Goal: Task Accomplishment & Management: Use online tool/utility

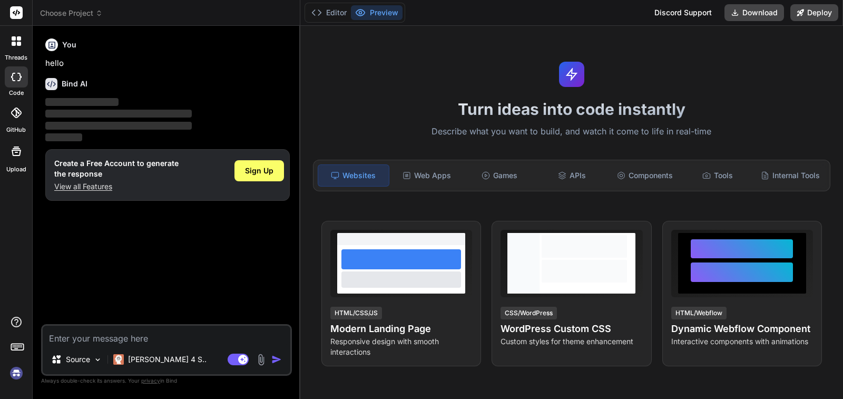
type textarea "x"
type textarea "Act as a web apps professional creator and create a no-code / low-code AI autom…"
type textarea "x"
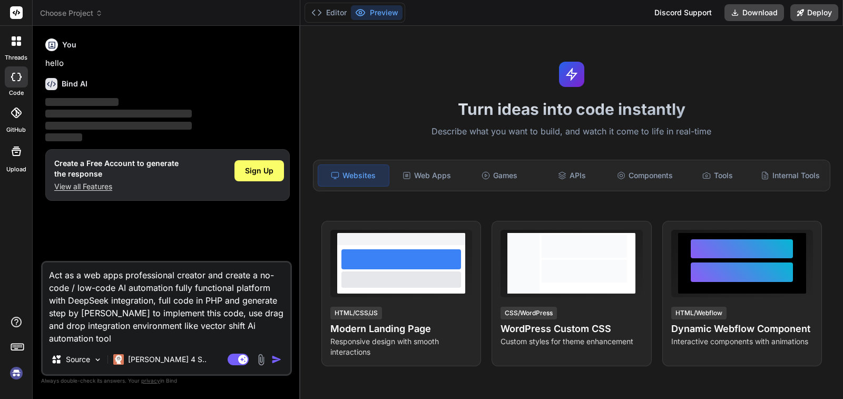
type textarea "Act as a web apps professional creator and create a no-code / low-code AI autom…"
click at [275, 360] on img "button" at bounding box center [276, 359] width 11 height 11
click at [269, 169] on span "Sign Up" at bounding box center [259, 170] width 28 height 11
click at [51, 47] on icon at bounding box center [51, 45] width 7 height 7
click at [249, 170] on span "Sign Up" at bounding box center [259, 170] width 28 height 11
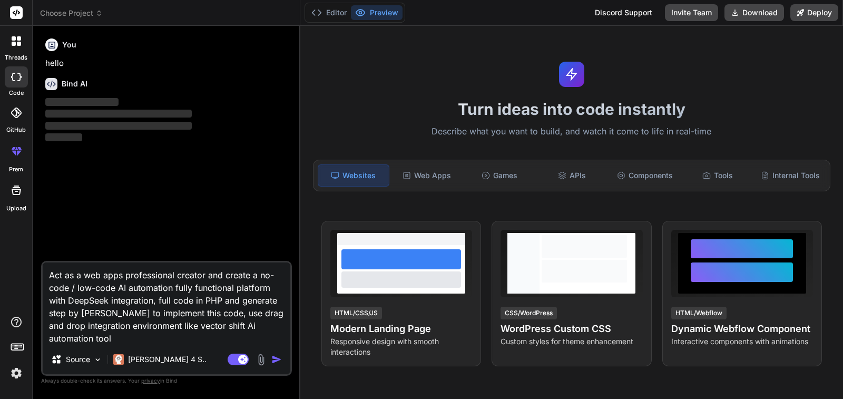
click at [277, 361] on img "button" at bounding box center [276, 359] width 11 height 11
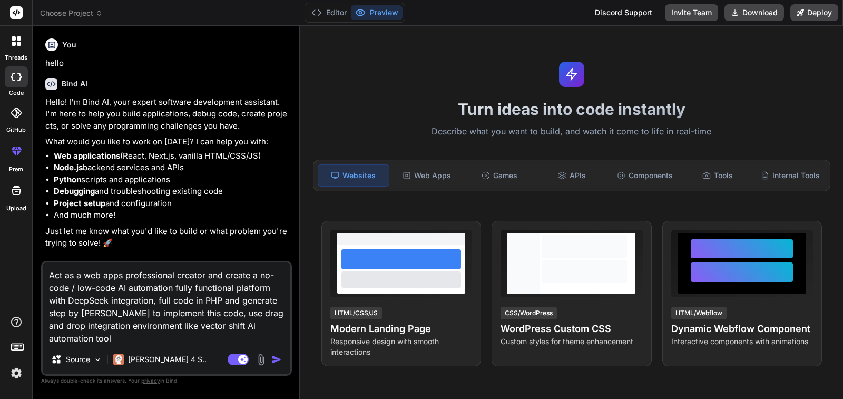
click at [277, 361] on img "button" at bounding box center [276, 359] width 11 height 11
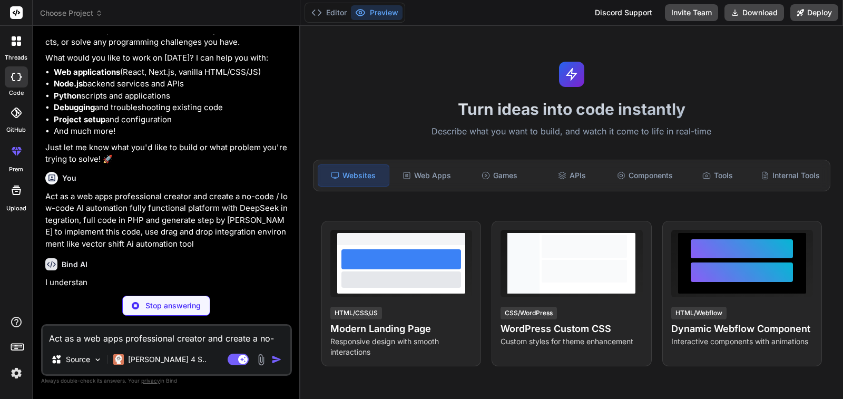
scroll to position [84, 0]
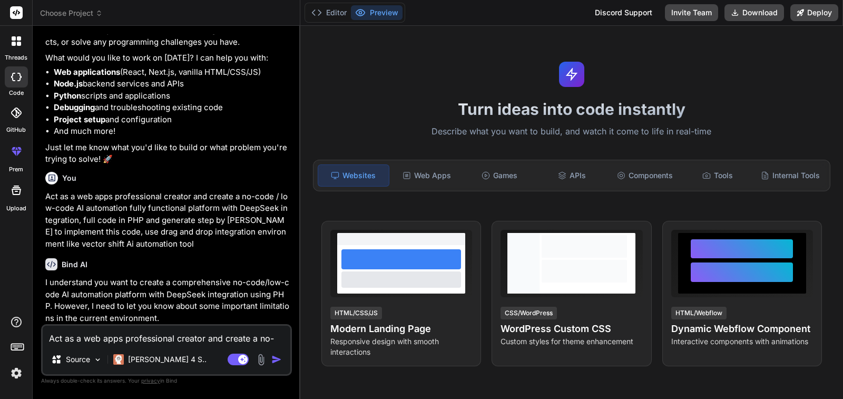
type textarea "x"
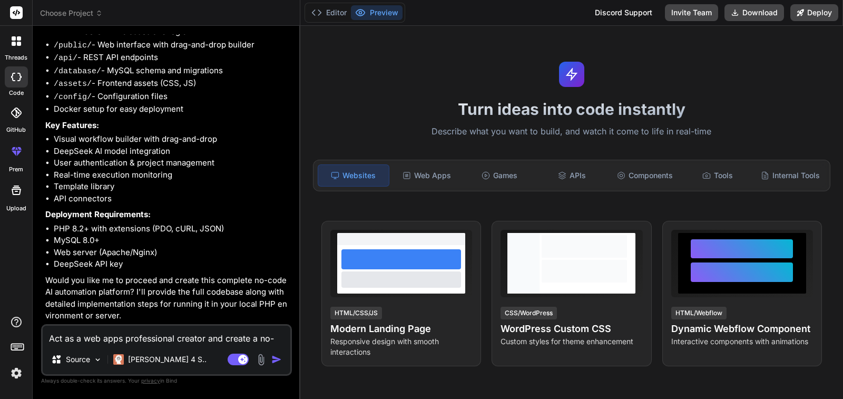
scroll to position [535, 0]
drag, startPoint x: 128, startPoint y: 280, endPoint x: 155, endPoint y: 281, distance: 27.4
click at [155, 281] on p "Would you like me to proceed and create this complete no-code AI automation pla…" at bounding box center [167, 298] width 245 height 47
drag, startPoint x: 155, startPoint y: 281, endPoint x: 160, endPoint y: 291, distance: 11.6
click at [160, 291] on p "Would you like me to proceed and create this complete no-code AI automation pla…" at bounding box center [167, 298] width 245 height 47
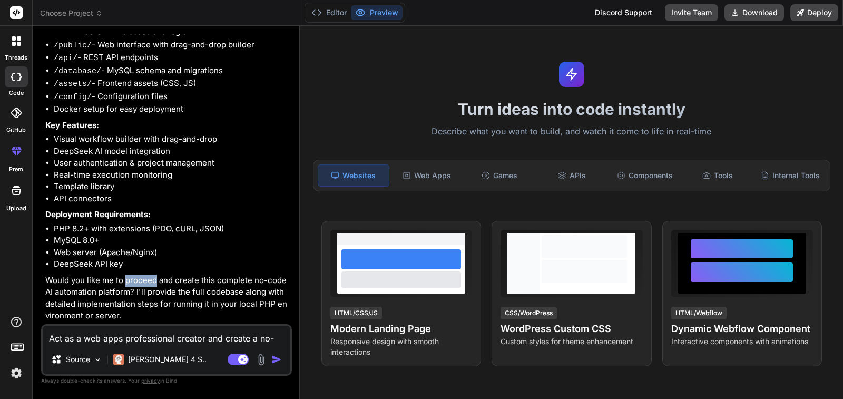
drag, startPoint x: 126, startPoint y: 281, endPoint x: 156, endPoint y: 283, distance: 30.1
click at [156, 283] on p "Would you like me to proceed and create this complete no-code AI automation pla…" at bounding box center [167, 298] width 245 height 47
copy p "proceed"
paste textarea "proceed"
type textarea "proceed"
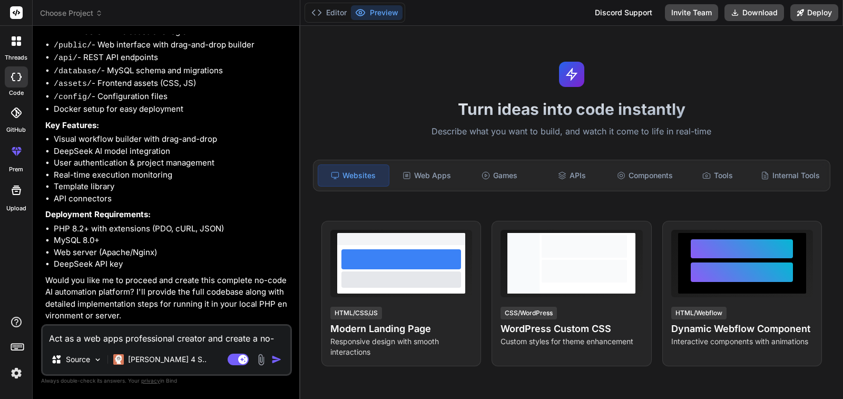
type textarea "x"
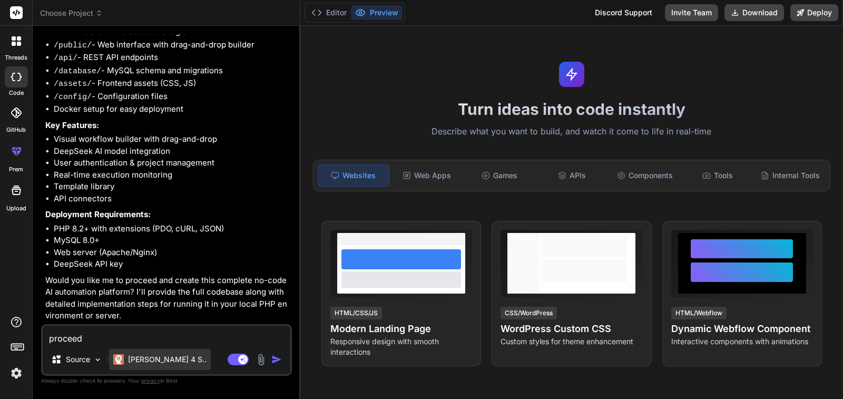
type textarea "proceed"
click at [164, 362] on p "[PERSON_NAME] 4 S.." at bounding box center [167, 359] width 79 height 11
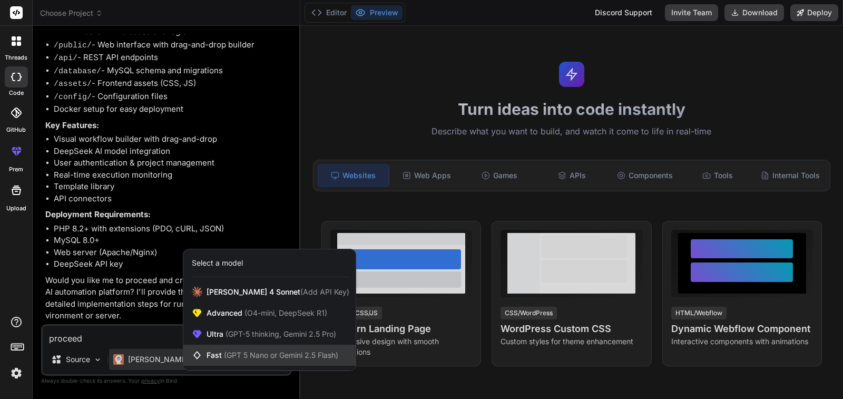
click at [244, 353] on span "(GPT 5 Nano or Gemini 2.5 Flash)" at bounding box center [281, 354] width 114 height 9
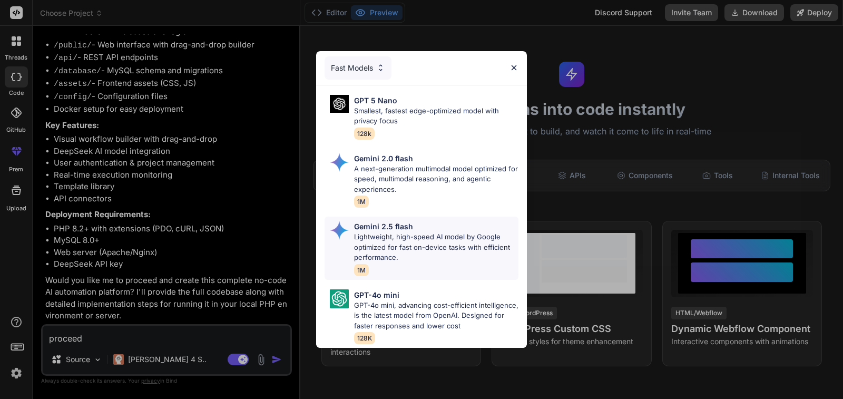
click at [411, 249] on p "Lightweight, high-speed AI model by Google optimized for fast on-device tasks w…" at bounding box center [436, 247] width 164 height 31
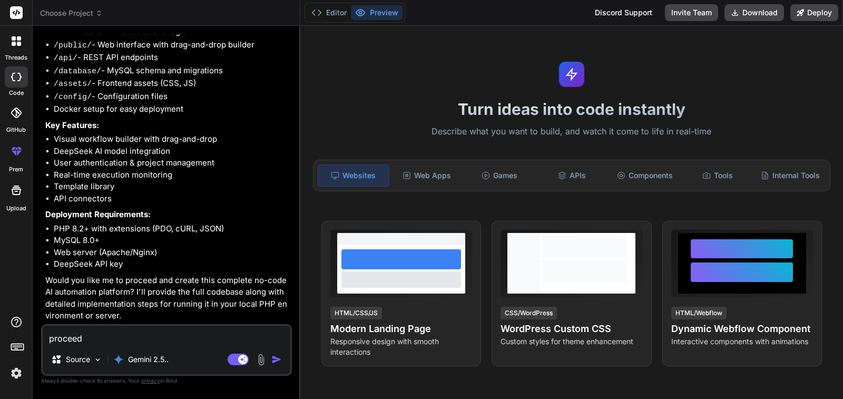
click at [277, 359] on img "button" at bounding box center [276, 359] width 11 height 11
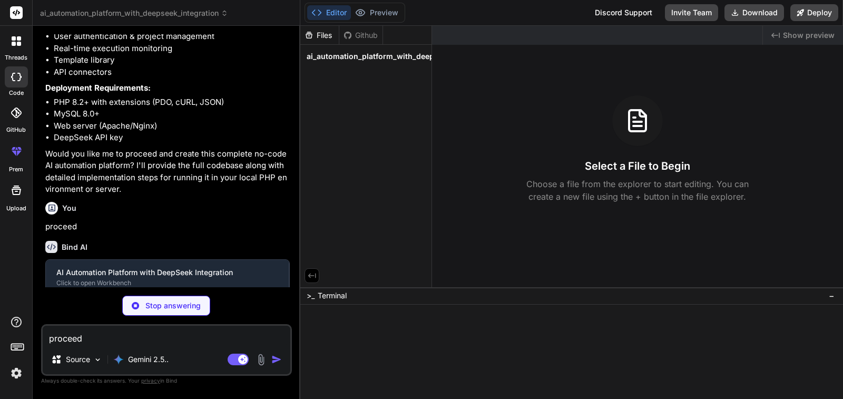
scroll to position [644, 0]
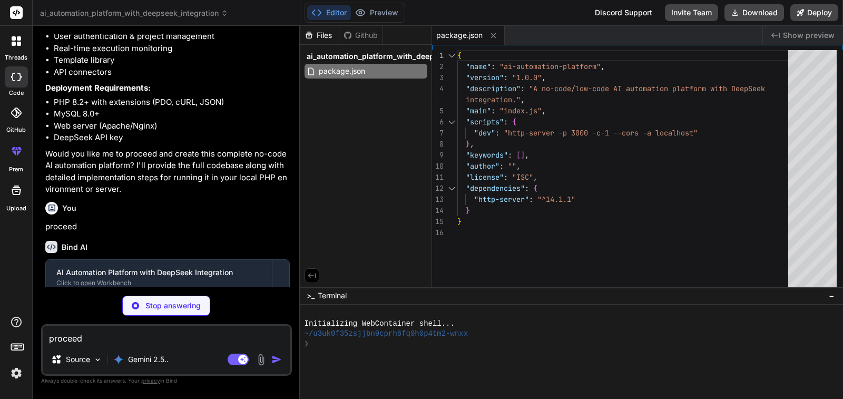
type textarea "x"
type textarea "volumes: mysql_data:"
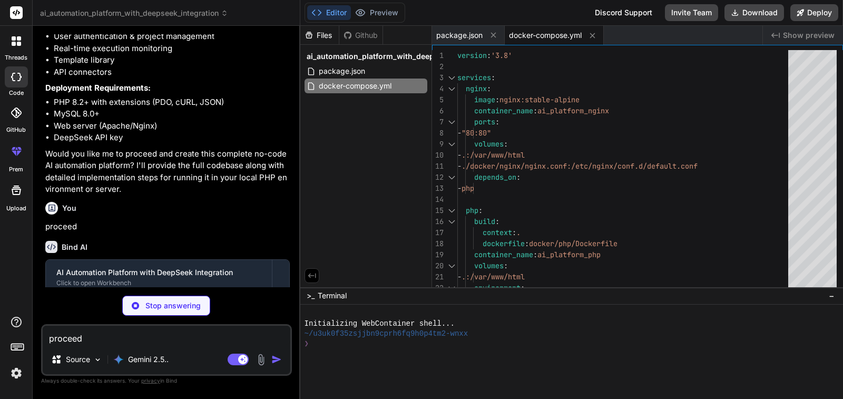
type textarea "x"
type textarea "RUN docker-php-ext-install pdo_mysql curl json mbstring dom xml # Install Compo…"
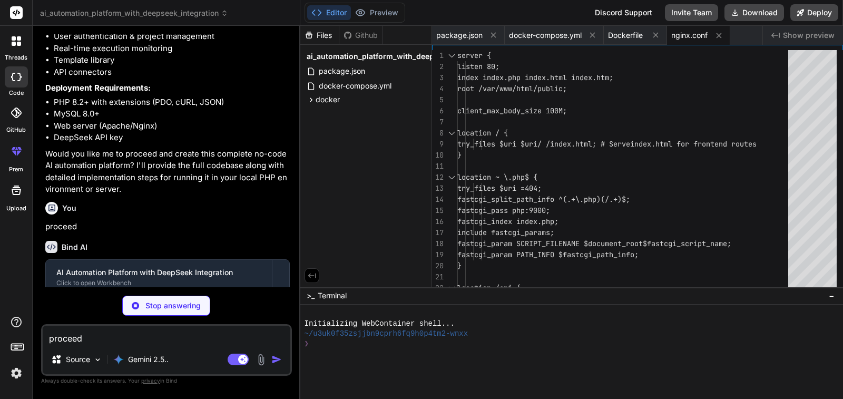
type textarea "x"
type textarea "</body> </html>"
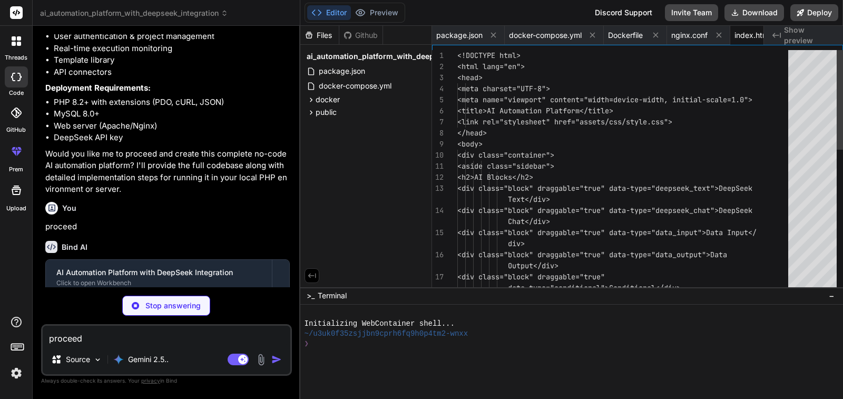
scroll to position [0, 30]
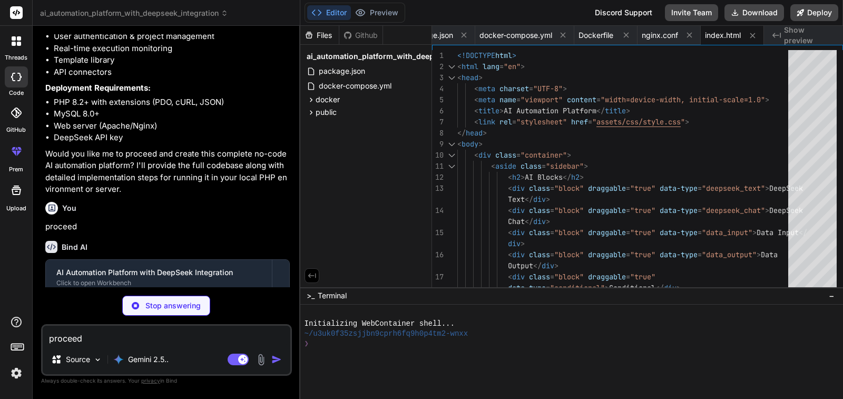
type textarea "x"
type textarea "display: none !important; }"
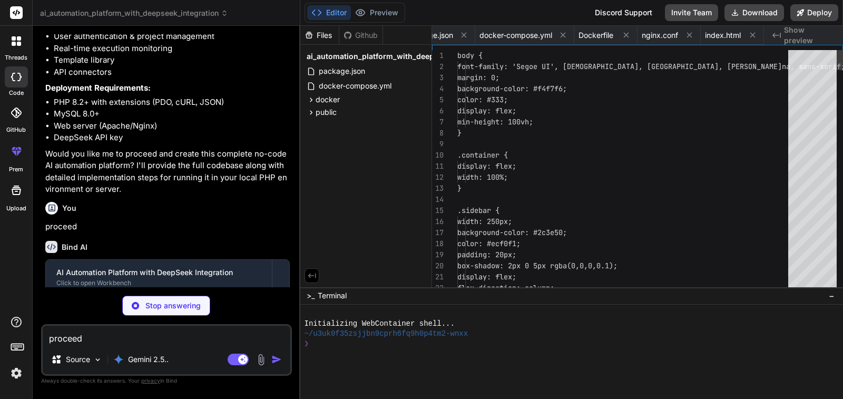
scroll to position [0, 93]
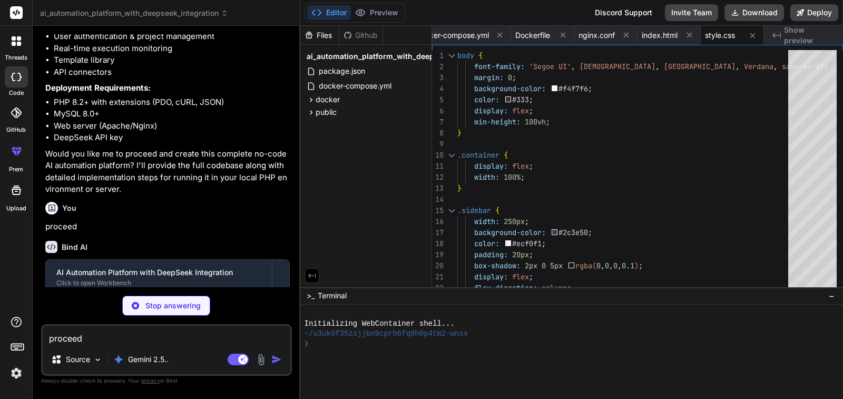
type textarea "x"
type textarea "// Initial render and load renderWorkflow(); loadWorkflows(); });"
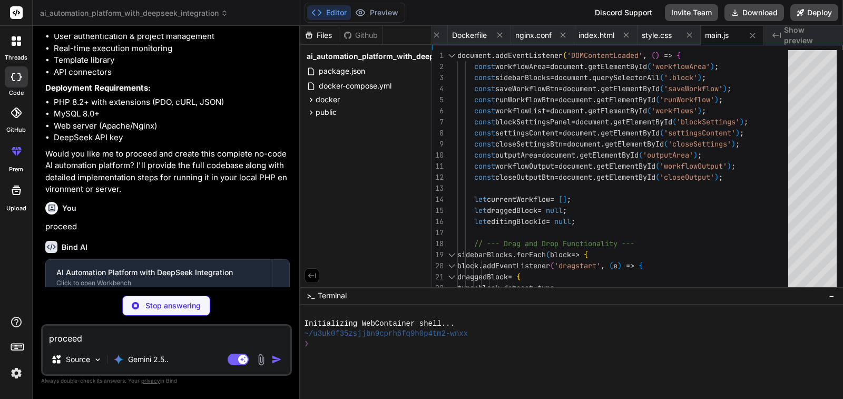
type textarea "x"
type textarea "<?php return [ 'host' => getenv('MYSQL_HOST') ?: 'mysql', 'database' => getenv(…"
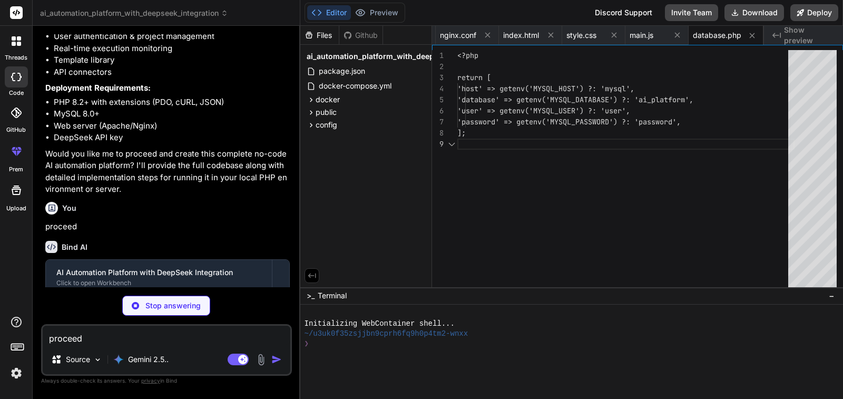
type textarea "x"
type textarea "<?php return [ 'api_key' => getenv('DEEPSEEK_API_KEY') ?: 'YOUR_DEEPSEEK_API_KE…"
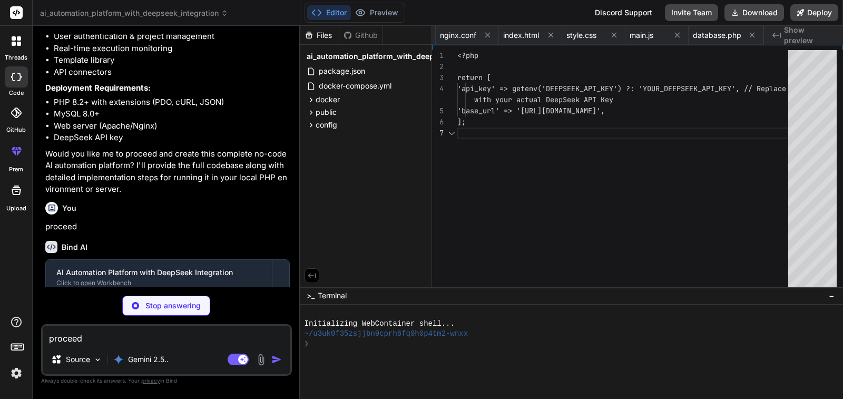
scroll to position [0, 308]
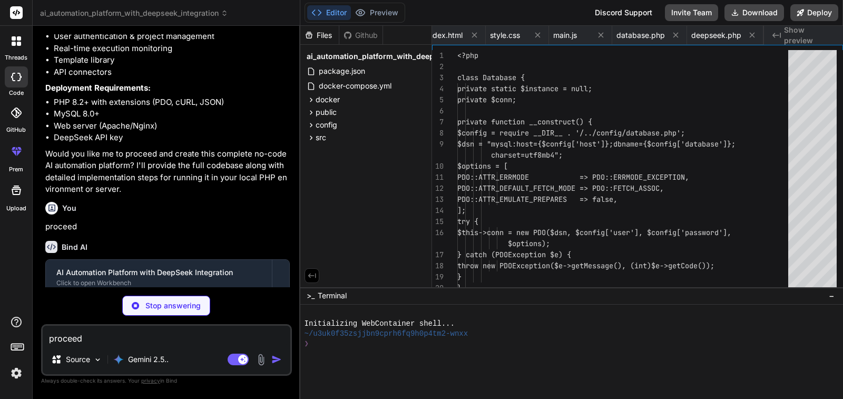
type textarea "x"
type textarea "public function getConnection() { return $this->conn; } }"
type textarea "x"
type textarea "'temperature' => $temperature, ]; $response = $this->makeRequest('chat/completi…"
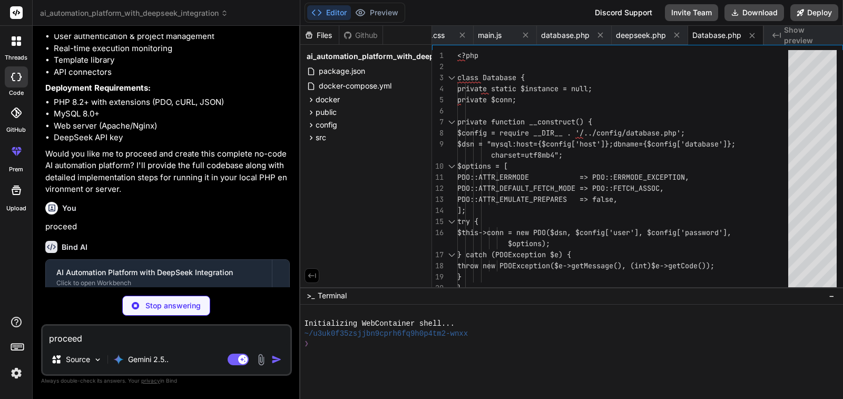
scroll to position [0, 468]
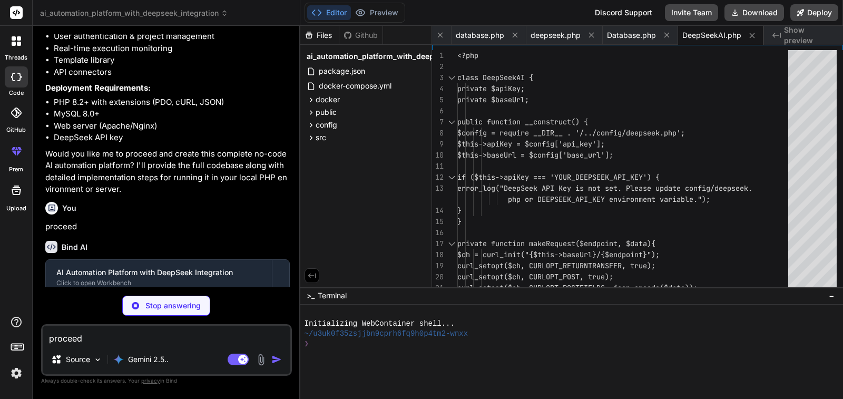
type textarea "x"
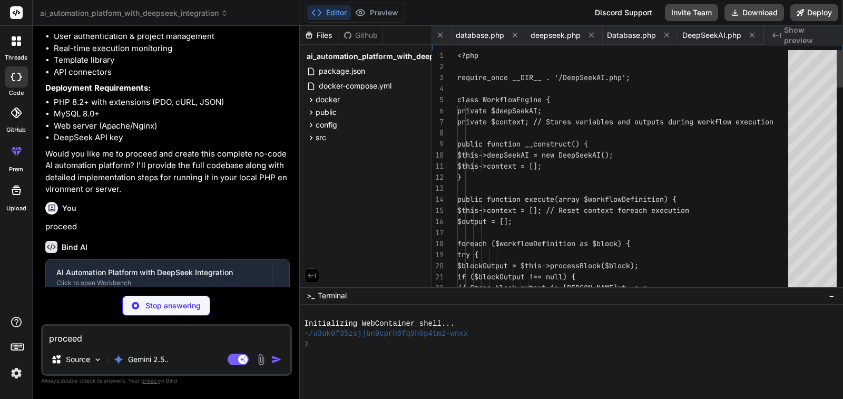
scroll to position [0, 566]
type textarea "x"
type textarea "throw new Exception("Invalid GET action."); } } else { throw new Exception("Uns…"
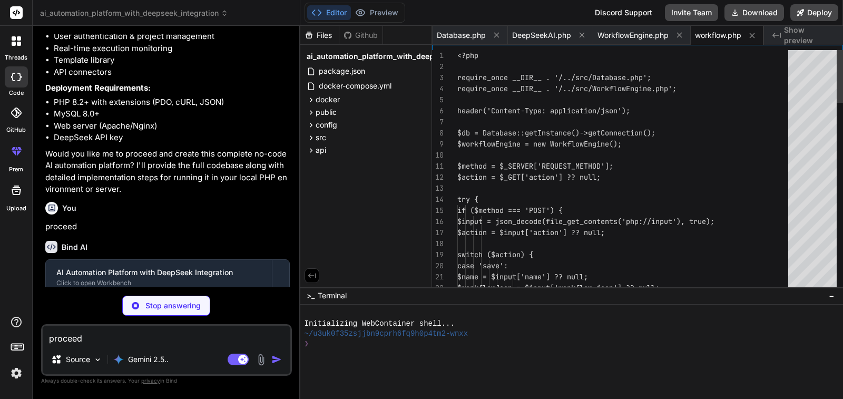
type textarea "x"
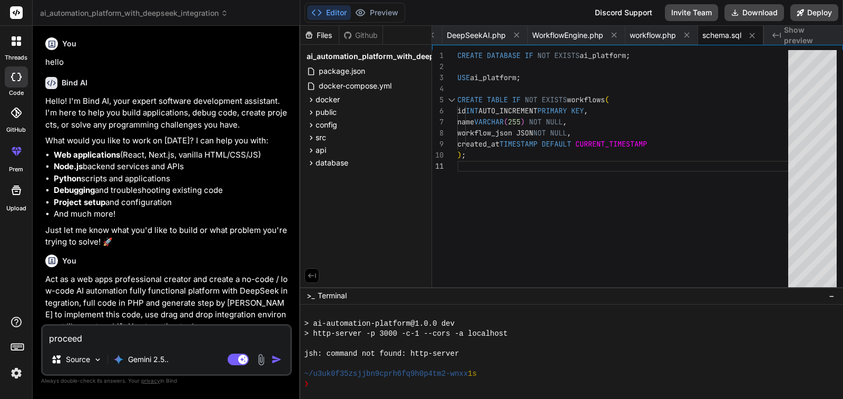
scroll to position [0, 0]
click at [757, 16] on button "Download" at bounding box center [755, 12] width 60 height 17
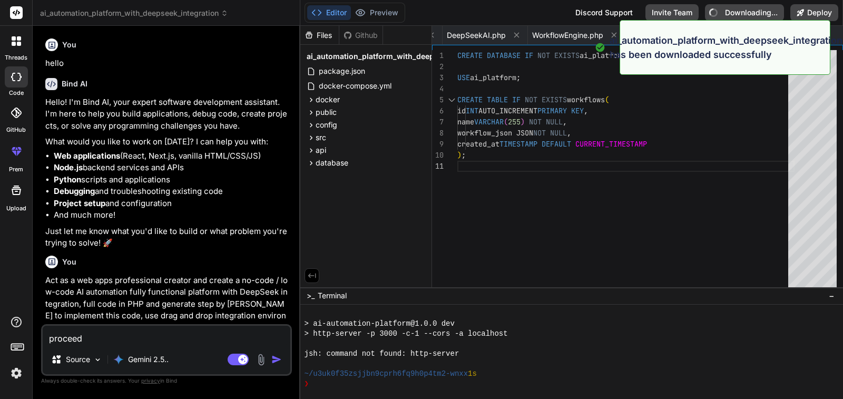
type textarea "x"
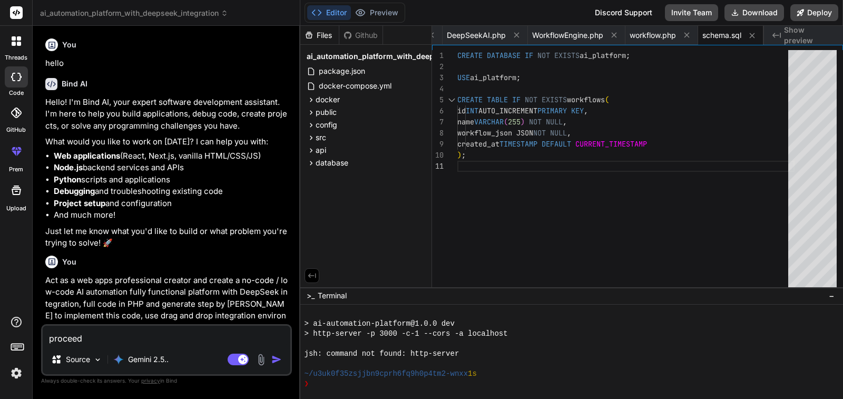
click at [756, 116] on div "CREATE DATABASE IF NOT EXISTS ai_platform ; USE ai_platform ; CREATE TABLE IF N…" at bounding box center [625, 171] width 337 height 242
type textarea "CREATE DATABASE IF NOT EXISTS ai_platform; USE ai_platform; CREATE TABLE IF NOT…"
click at [828, 11] on button "Deploy" at bounding box center [814, 12] width 48 height 17
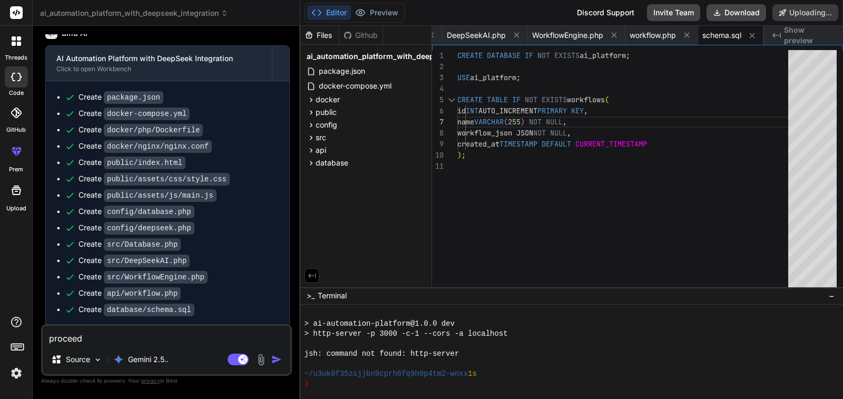
scroll to position [859, 0]
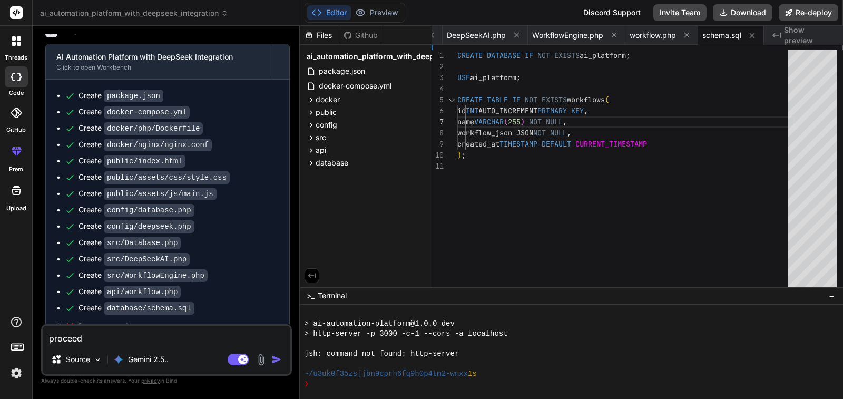
type textarea "x"
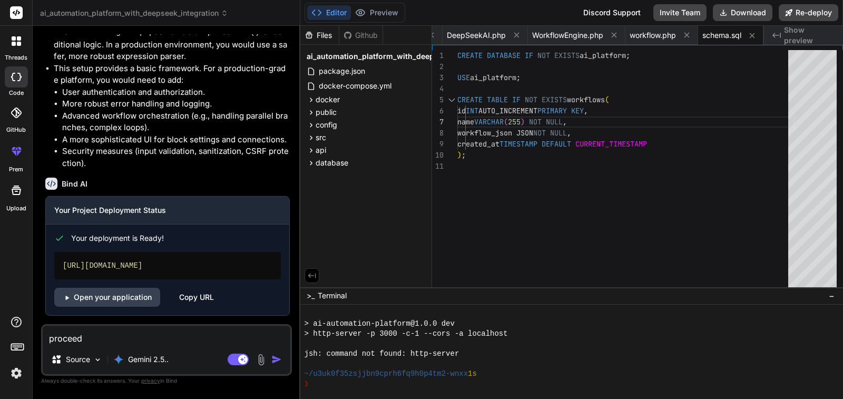
scroll to position [1677, 0]
click at [196, 298] on div "Copy URL" at bounding box center [196, 297] width 35 height 19
click at [66, 299] on icon at bounding box center [67, 298] width 8 height 8
click at [63, 14] on span "ai_automation_platform_with_deepseek_integration" at bounding box center [134, 13] width 188 height 11
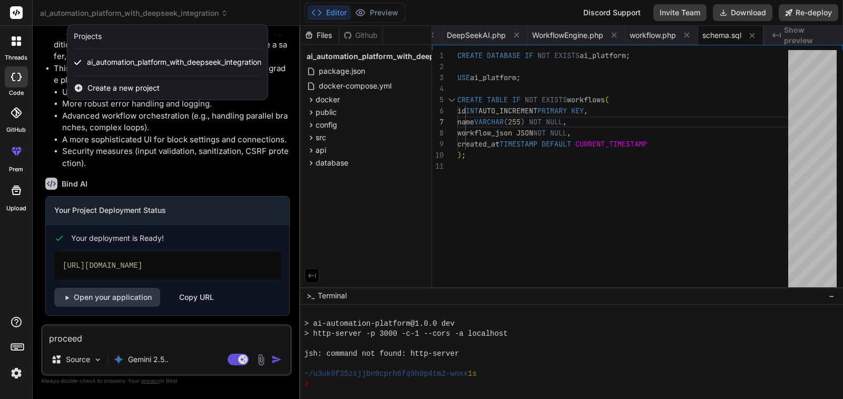
click at [117, 86] on span "Create a new project" at bounding box center [123, 88] width 72 height 11
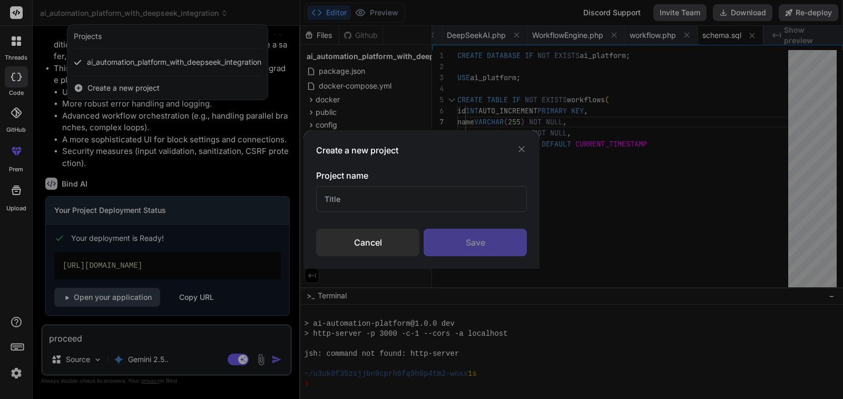
click at [379, 247] on div "Cancel" at bounding box center [367, 242] width 103 height 27
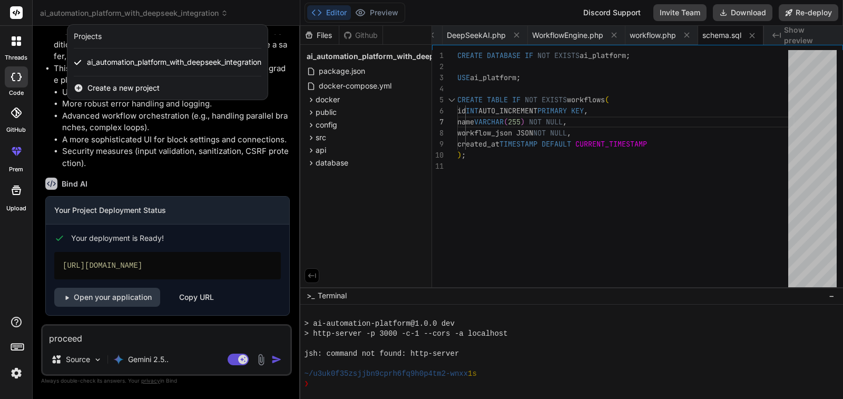
click at [132, 15] on div at bounding box center [421, 199] width 843 height 399
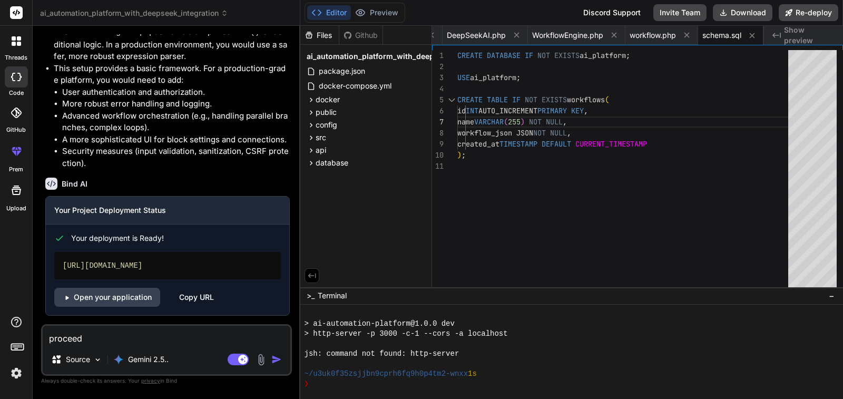
click at [132, 15] on span "ai_automation_platform_with_deepseek_integration" at bounding box center [134, 13] width 188 height 11
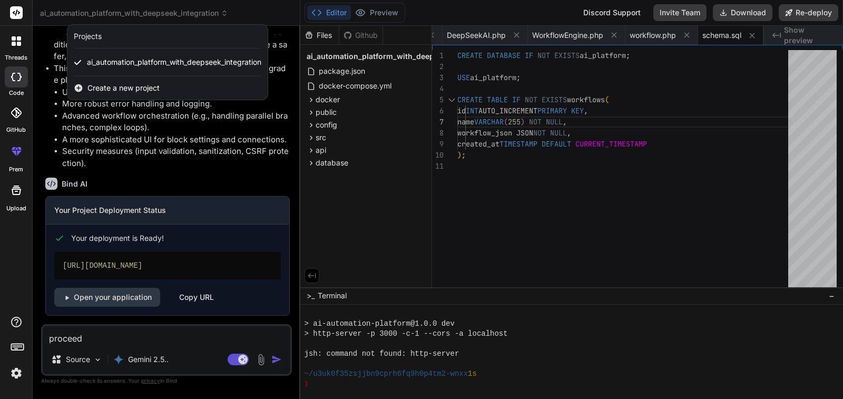
click at [131, 85] on span "Create a new project" at bounding box center [123, 88] width 72 height 11
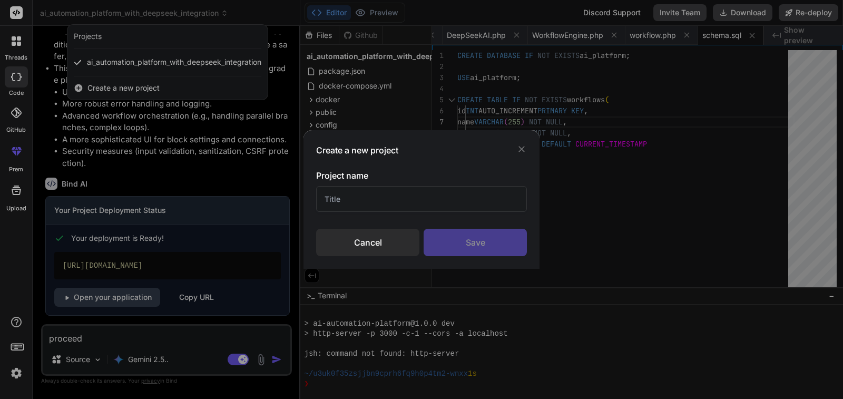
click at [388, 205] on input "text" at bounding box center [421, 199] width 211 height 26
type input "BMI"
click at [491, 242] on div "Save" at bounding box center [475, 242] width 103 height 27
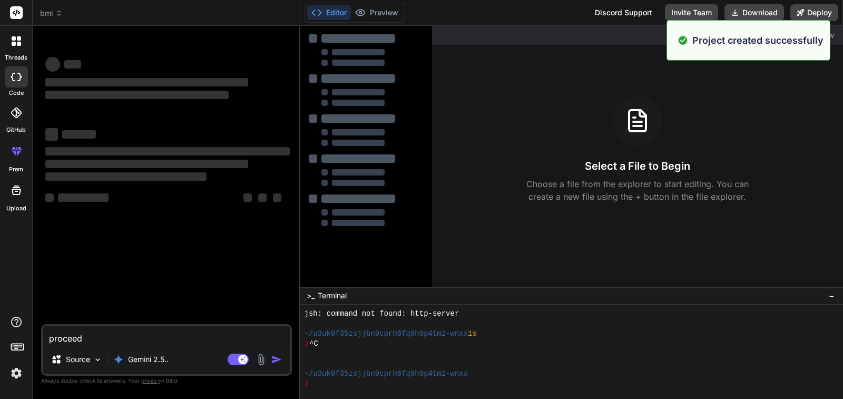
scroll to position [270, 0]
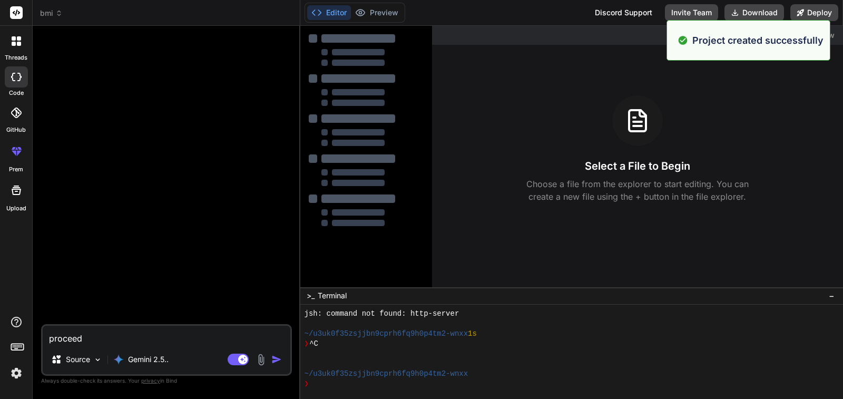
type textarea "x"
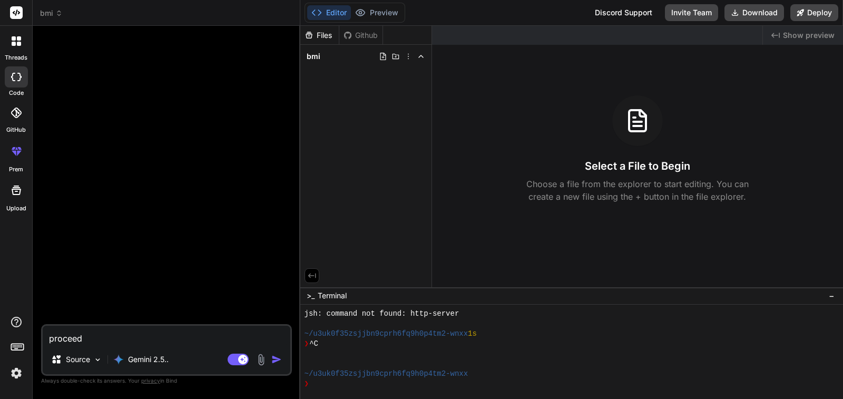
click at [205, 334] on textarea "proceed" at bounding box center [167, 335] width 248 height 19
type textarea "C"
type textarea "x"
type textarea "Cr"
type textarea "x"
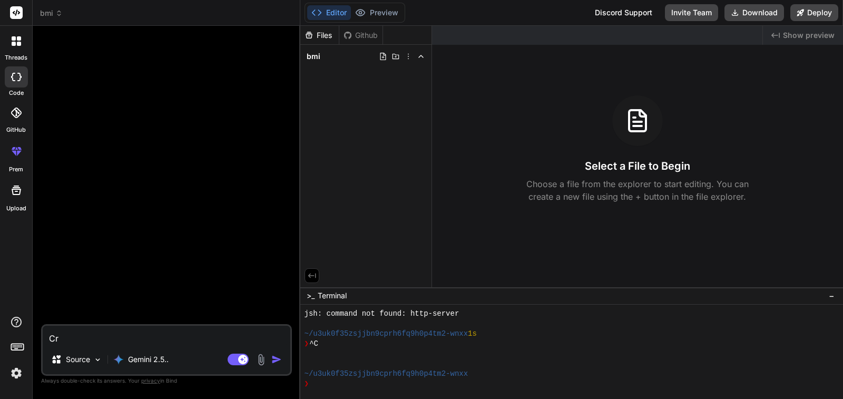
type textarea "Cre"
type textarea "x"
type textarea "Crea"
type textarea "x"
type textarea "Creat"
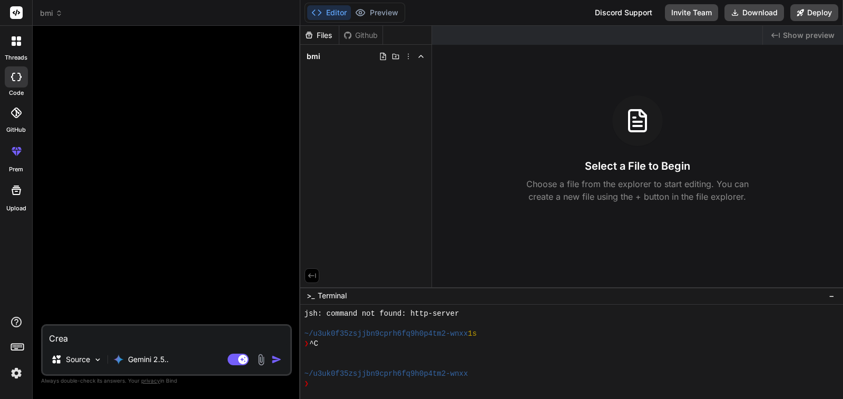
type textarea "x"
type textarea "Create"
type textarea "x"
type textarea "Create"
type textarea "x"
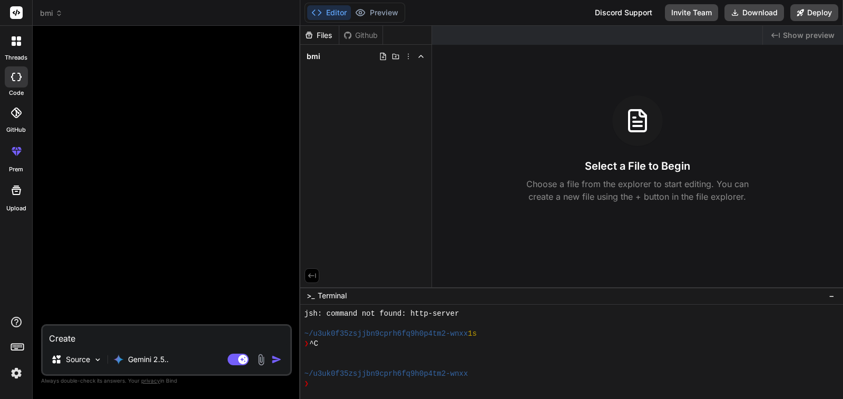
type textarea "Create a"
type textarea "x"
type textarea "Create a"
type textarea "x"
type textarea "Create a b"
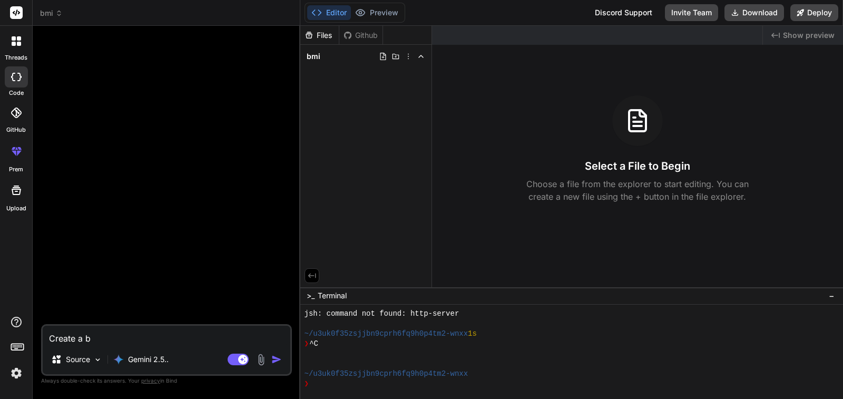
type textarea "x"
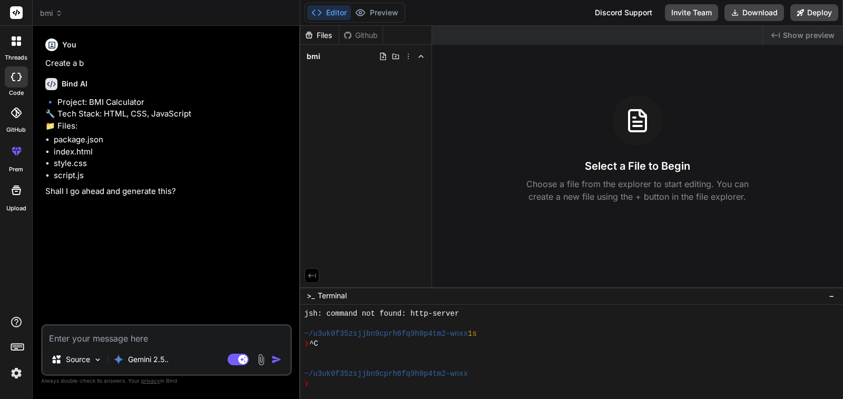
type textarea "x"
click at [156, 336] on textarea at bounding box center [167, 335] width 248 height 19
type textarea "y"
type textarea "x"
type textarea "ye"
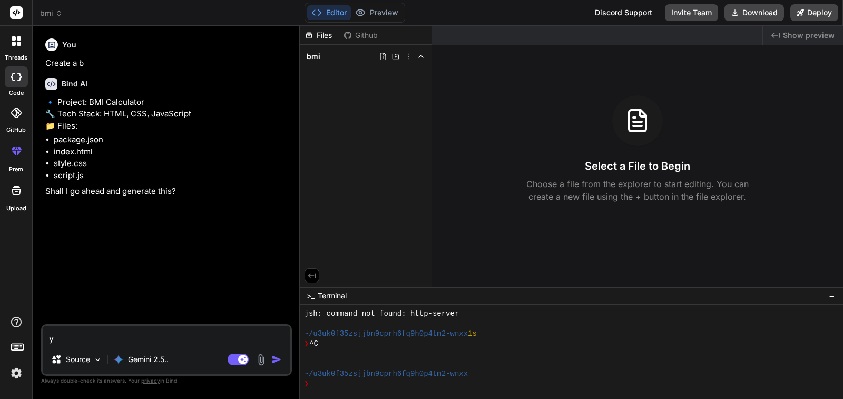
type textarea "x"
type textarea "yes"
type textarea "x"
type textarea "yes"
type textarea "x"
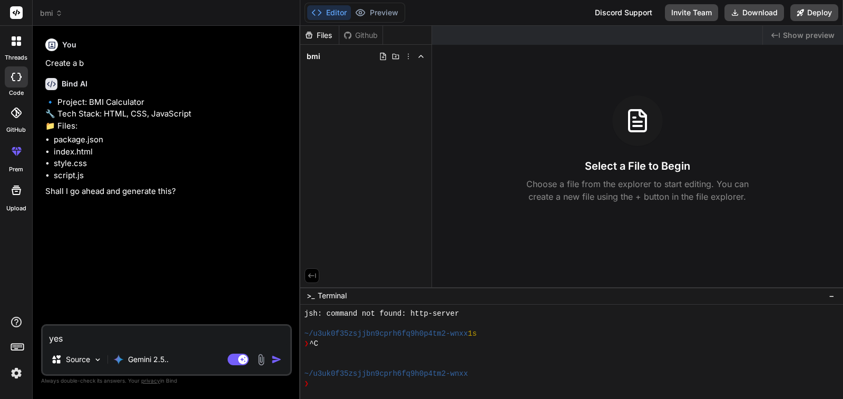
type textarea "yes g"
type textarea "x"
type textarea "yes go"
type textarea "x"
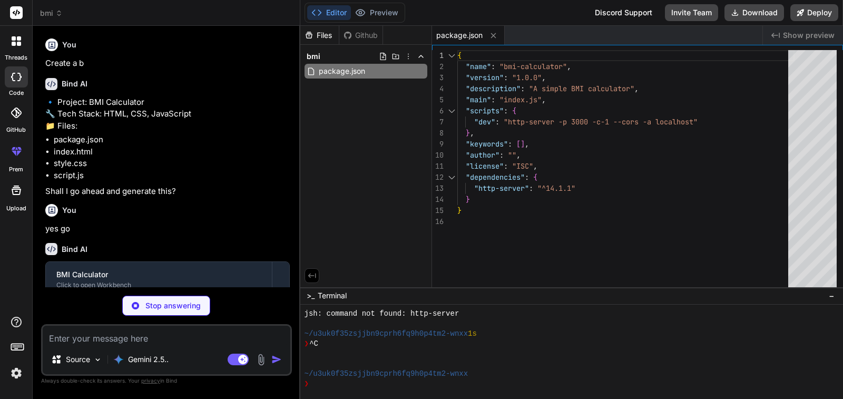
type textarea "x"
type textarea "<div class="result"> <h2>Your BMI: <span id="bmi-value">--</span></h2> <p id="b…"
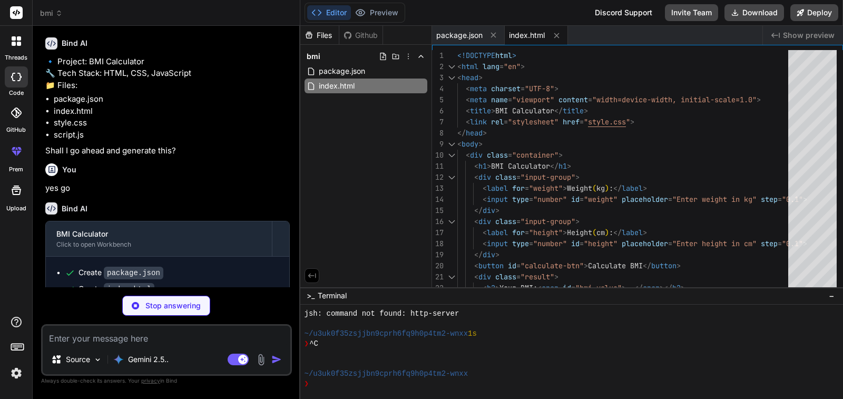
scroll to position [75, 0]
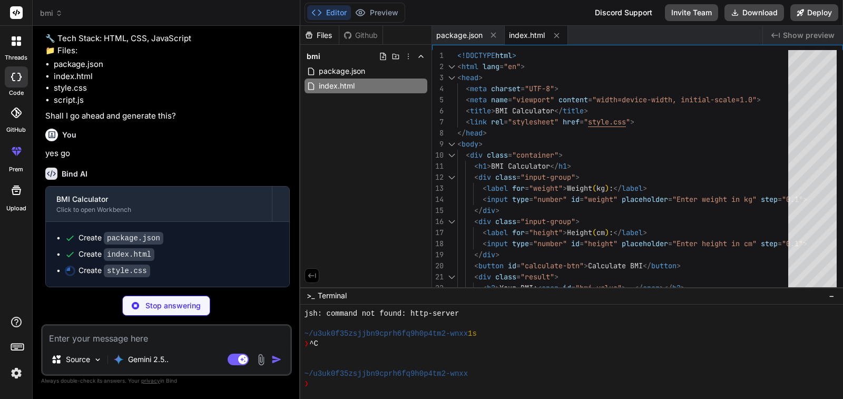
type textarea "x"
type textarea ".obese { color: #dc3545; } /* Red */"
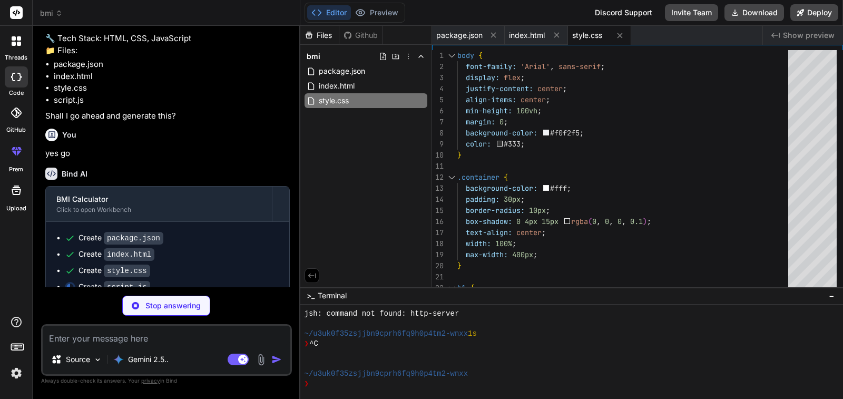
type textarea "x"
type textarea "bmiCategoryP.className = className; // Apply class for styling } });"
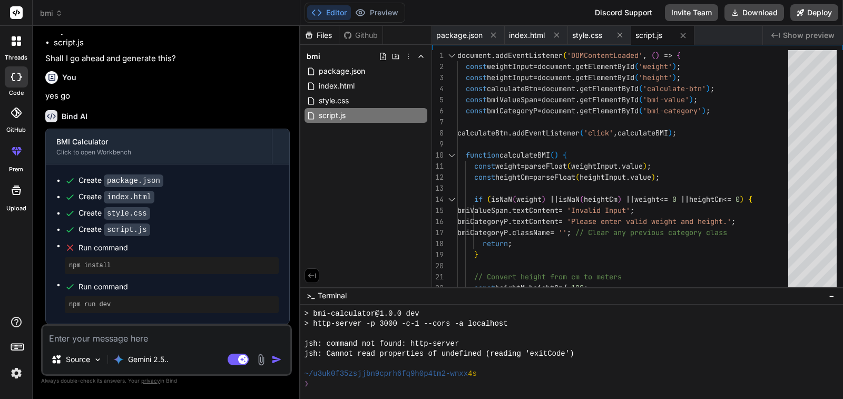
scroll to position [741, 0]
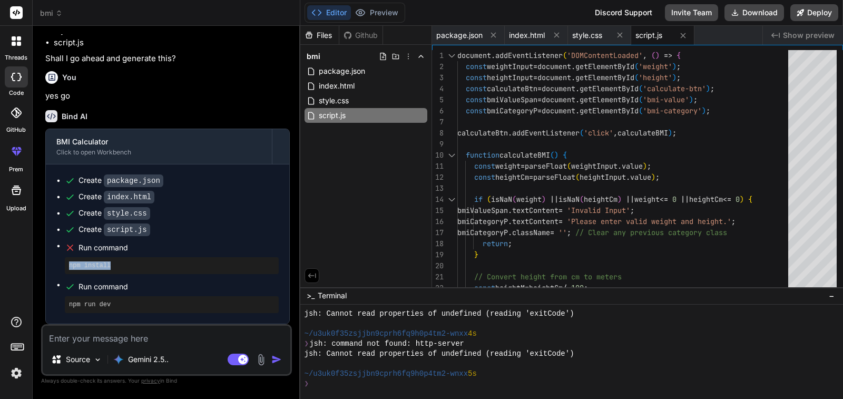
drag, startPoint x: 67, startPoint y: 265, endPoint x: 112, endPoint y: 265, distance: 44.8
click at [112, 265] on div "npm install" at bounding box center [172, 265] width 214 height 17
drag, startPoint x: 112, startPoint y: 265, endPoint x: 50, endPoint y: 256, distance: 62.4
click at [50, 256] on div "Create package.json Create index.html Create style.css Create script.js Run com…" at bounding box center [167, 243] width 243 height 159
click at [821, 14] on button "Deploy" at bounding box center [814, 12] width 48 height 17
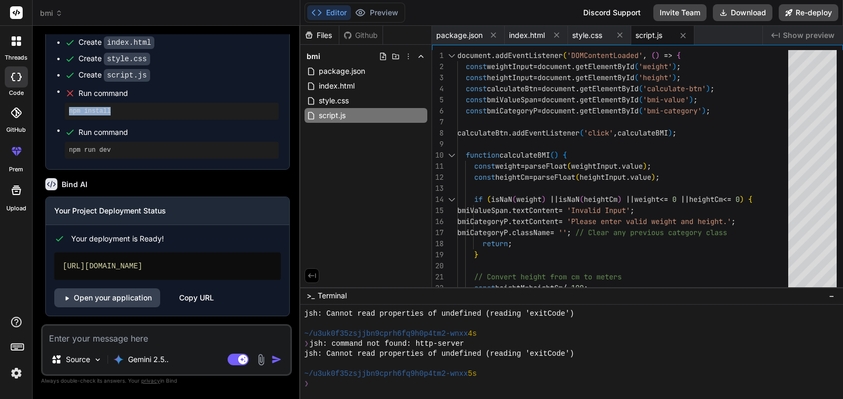
scroll to position [288, 0]
type textarea "x"
click at [128, 300] on link "Open your application" at bounding box center [107, 297] width 106 height 19
click at [197, 301] on div "Copy URL" at bounding box center [196, 297] width 35 height 19
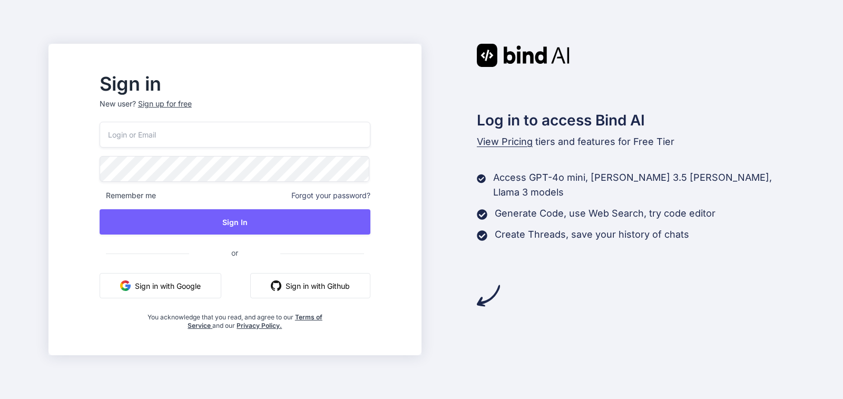
click at [216, 287] on button "Sign in with Google" at bounding box center [161, 285] width 122 height 25
click at [207, 288] on button "Sign in with Google" at bounding box center [161, 285] width 122 height 25
